Goal: Task Accomplishment & Management: Use online tool/utility

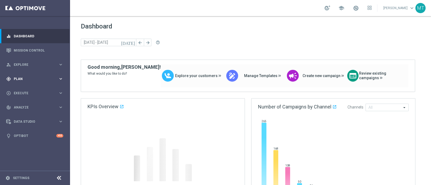
click at [40, 79] on span "Plan" at bounding box center [36, 79] width 44 height 3
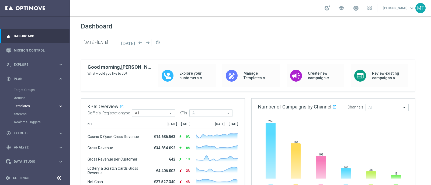
click at [27, 105] on span "Templates" at bounding box center [33, 106] width 38 height 3
click at [27, 115] on link "Optimail" at bounding box center [36, 114] width 39 height 4
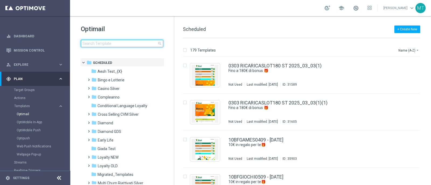
click at [122, 45] on input at bounding box center [122, 44] width 82 height 8
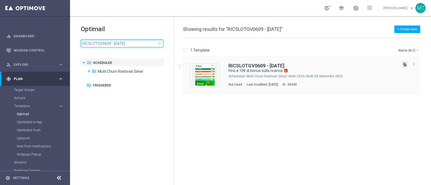
type input "RICSLOTGV0609 - [DATE]"
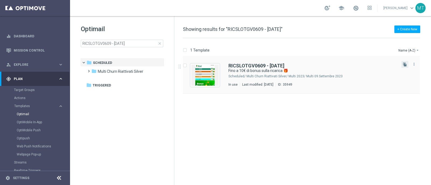
click at [408, 64] on button "file_copy" at bounding box center [404, 64] width 7 height 7
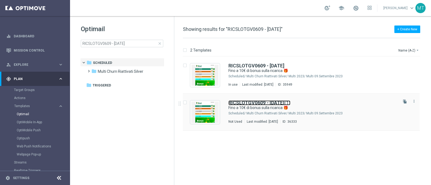
click at [248, 104] on b "RICSLOTGV0609 - [DATE]" at bounding box center [256, 103] width 56 height 6
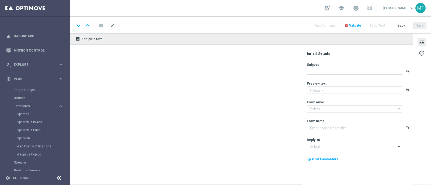
type textarea "Scopri la nuova promozione 🎯"
type input "[EMAIL_ADDRESS][DOMAIN_NAME]"
type textarea "Sisal"
type input "[EMAIL_ADDRESS][DOMAIN_NAME]"
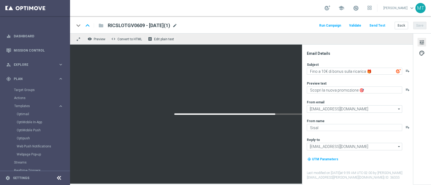
click at [177, 24] on span "mode_edit" at bounding box center [174, 25] width 5 height 5
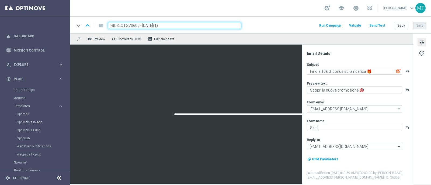
drag, startPoint x: 138, startPoint y: 27, endPoint x: 109, endPoint y: 26, distance: 28.8
click at [109, 26] on input "RICSLOTGV0609 - [DATE](1)" at bounding box center [175, 25] width 134 height 7
paste input "ASLOT20"
click at [167, 31] on div "keyboard_arrow_down keyboard_arrow_up folder [GEOGRAPHIC_DATA] - [DATE](1) Run …" at bounding box center [250, 24] width 361 height 17
click at [168, 27] on input "RICASLOT2009 - [DATE](1)" at bounding box center [175, 25] width 134 height 7
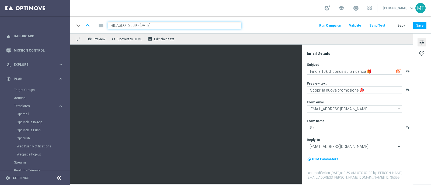
type input "RICASLOT2009 - [DATE]"
click at [418, 27] on button "Save" at bounding box center [419, 26] width 13 height 8
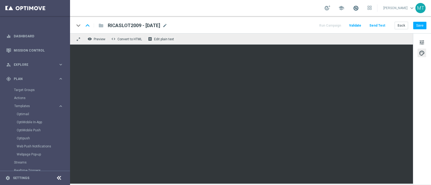
click at [359, 8] on span at bounding box center [356, 8] width 6 height 6
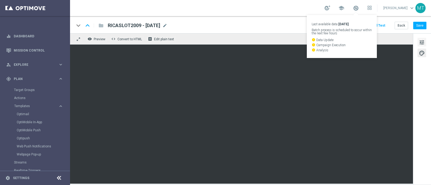
click at [418, 43] on button "tune" at bounding box center [421, 42] width 9 height 9
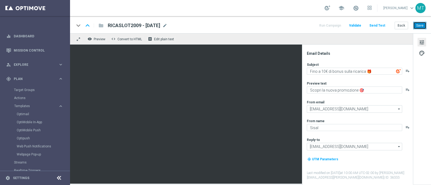
click at [422, 23] on button "Save" at bounding box center [419, 26] width 13 height 8
click at [19, 115] on link "Optimail" at bounding box center [36, 114] width 39 height 4
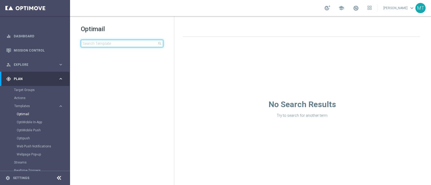
click at [105, 45] on input at bounding box center [122, 44] width 82 height 8
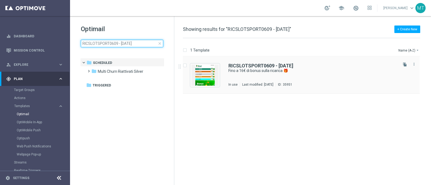
type input "RICSLOTSPORT0609 - [DATE]"
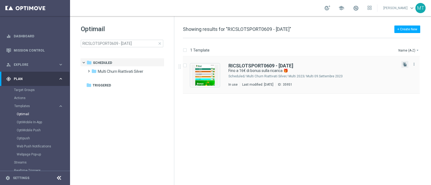
click at [408, 66] on button "file_copy" at bounding box center [404, 64] width 7 height 7
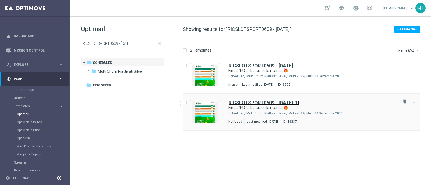
drag, startPoint x: 247, startPoint y: 107, endPoint x: 234, endPoint y: 101, distance: 14.2
click at [234, 101] on b "RICSLOTSPORT0609 - [DATE]" at bounding box center [260, 103] width 65 height 6
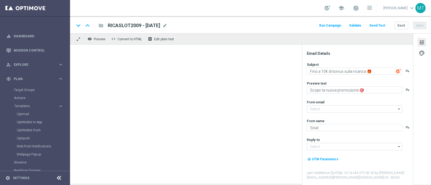
type input "[EMAIL_ADDRESS][DOMAIN_NAME]"
type input "RICSLOTSPORT0609 - [DATE](1)"
type textarea "Fino a 16€ di bonus sulla ricarica 🎁"
click at [186, 26] on span "mode_edit" at bounding box center [183, 25] width 5 height 5
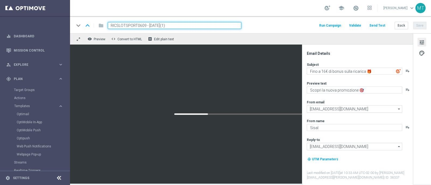
drag, startPoint x: 144, startPoint y: 26, endPoint x: 110, endPoint y: 27, distance: 34.2
click at [110, 27] on input "RICSLOTSPORT0609 - [DATE](1)" at bounding box center [175, 25] width 134 height 7
paste input "RICSPORT2009"
click at [164, 22] on input "RICSPORT2009 - [DATE](1)" at bounding box center [175, 25] width 134 height 7
type input "RICSPORT2009 - [DATE]"
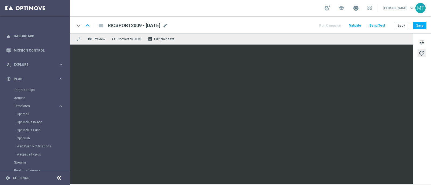
click at [359, 8] on span at bounding box center [356, 8] width 6 height 6
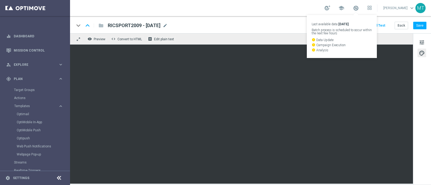
click at [359, 6] on link "Last available data: [DATE] Batch process is scheduled to occur within the next…" at bounding box center [355, 8] width 7 height 9
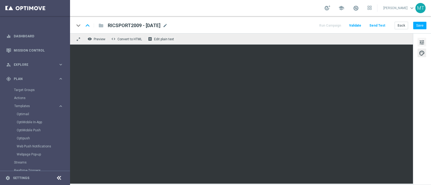
click at [419, 44] on span "tune" at bounding box center [422, 42] width 6 height 7
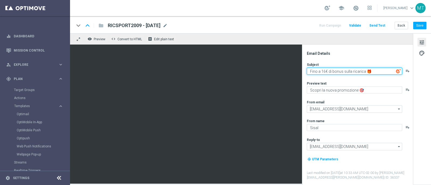
click at [325, 71] on textarea "Fino a 16€ di bonus sulla ricarica 🎁" at bounding box center [354, 71] width 95 height 7
type textarea "Fino a 10€ di bonus sulla ricarica 🎁"
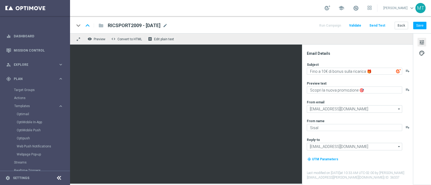
click at [426, 27] on div "keyboard_arrow_down keyboard_arrow_up folder RICSPORT2009 - [DATE] RICSPORT2009…" at bounding box center [250, 24] width 361 height 17
click at [420, 26] on button "Save" at bounding box center [419, 26] width 13 height 8
click at [422, 31] on div "keyboard_arrow_down keyboard_arrow_up folder RICSPORT2009 - [DATE] RICSPORT2009…" at bounding box center [250, 24] width 361 height 17
click at [420, 24] on button "Save" at bounding box center [419, 26] width 13 height 8
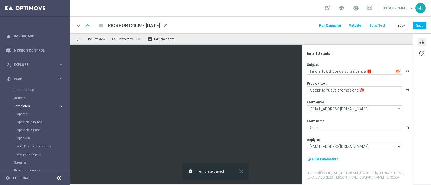
click at [22, 106] on span "Templates" at bounding box center [33, 106] width 38 height 3
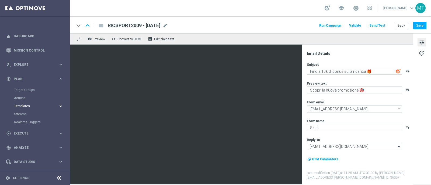
click at [21, 105] on span "Templates" at bounding box center [33, 106] width 38 height 3
click at [22, 110] on div "Optimail" at bounding box center [43, 114] width 53 height 8
click at [24, 115] on link "Optimail" at bounding box center [36, 114] width 39 height 4
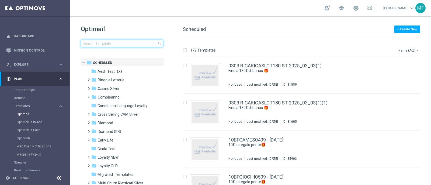
click at [106, 44] on input at bounding box center [122, 44] width 82 height 8
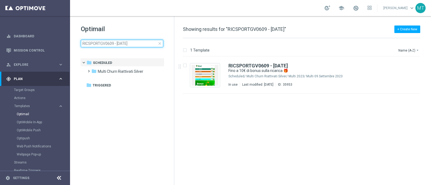
type input "RICSPORTGV0609 - [DATE]"
